Goal: Find specific fact: Find specific fact

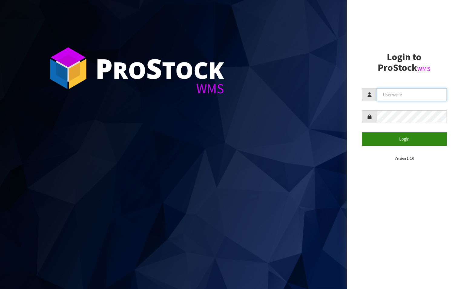
type input "aquacooler"
click at [402, 139] on button "Login" at bounding box center [404, 138] width 85 height 13
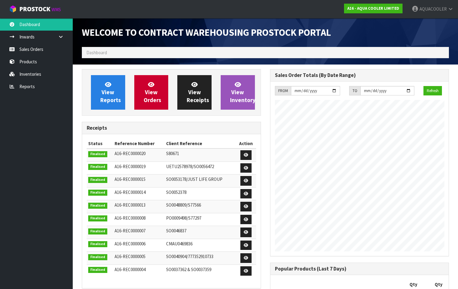
scroll to position [420, 188]
click at [29, 61] on link "Products" at bounding box center [36, 61] width 73 height 12
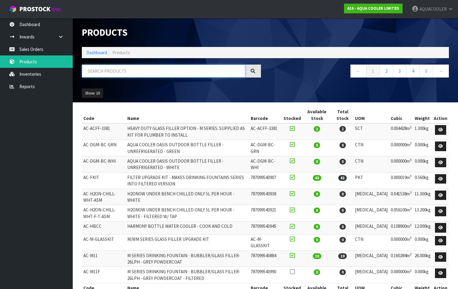
click at [106, 73] on input "text" at bounding box center [163, 71] width 163 height 13
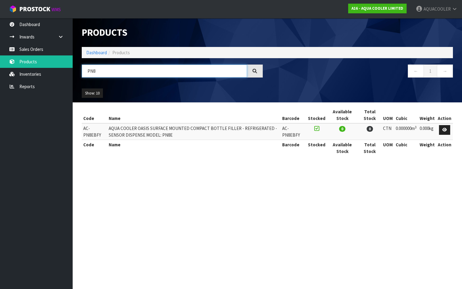
click at [101, 72] on input "PN8" at bounding box center [164, 71] width 165 height 13
type input "P"
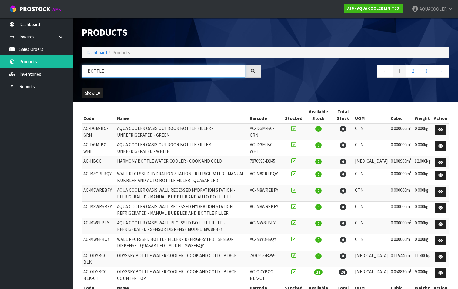
type input "BOTTLE"
click at [415, 69] on link "2" at bounding box center [413, 71] width 14 height 13
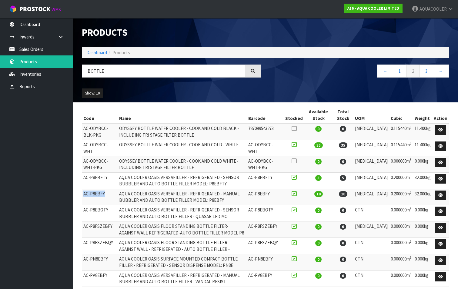
drag, startPoint x: 83, startPoint y: 189, endPoint x: 107, endPoint y: 189, distance: 23.6
click at [107, 189] on td "AC-P8EBFY" at bounding box center [100, 197] width 36 height 16
drag, startPoint x: 107, startPoint y: 189, endPoint x: 101, endPoint y: 191, distance: 5.7
copy td "AC-P8EBFY"
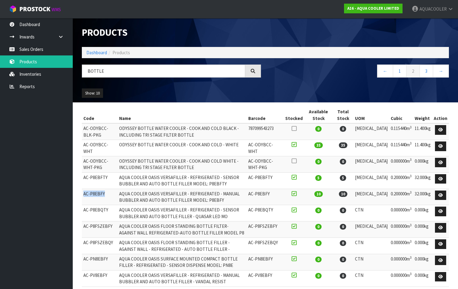
copy td "AC-P8EBFY"
